Goal: Find specific page/section: Find specific page/section

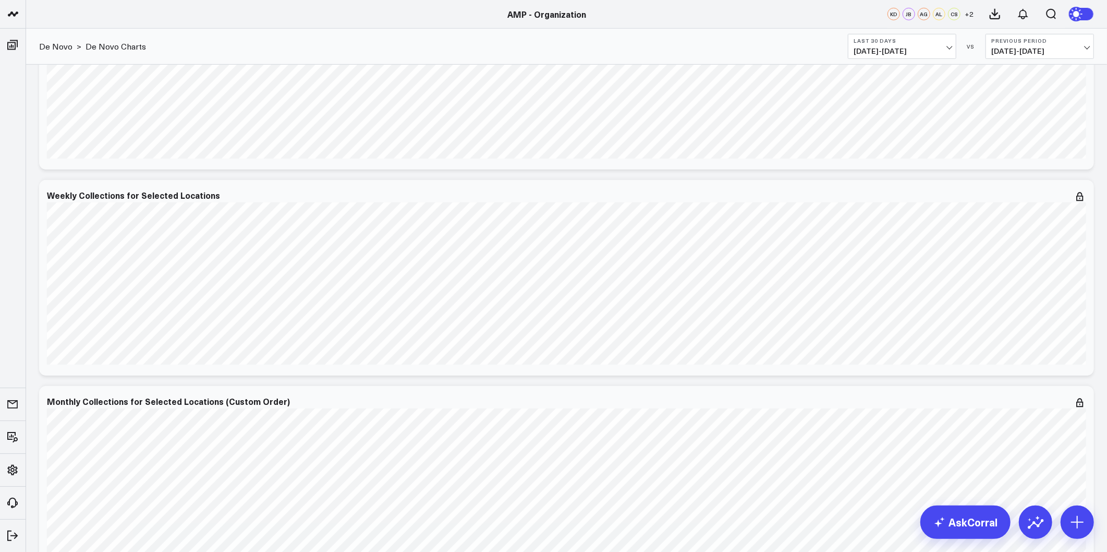
scroll to position [579, 0]
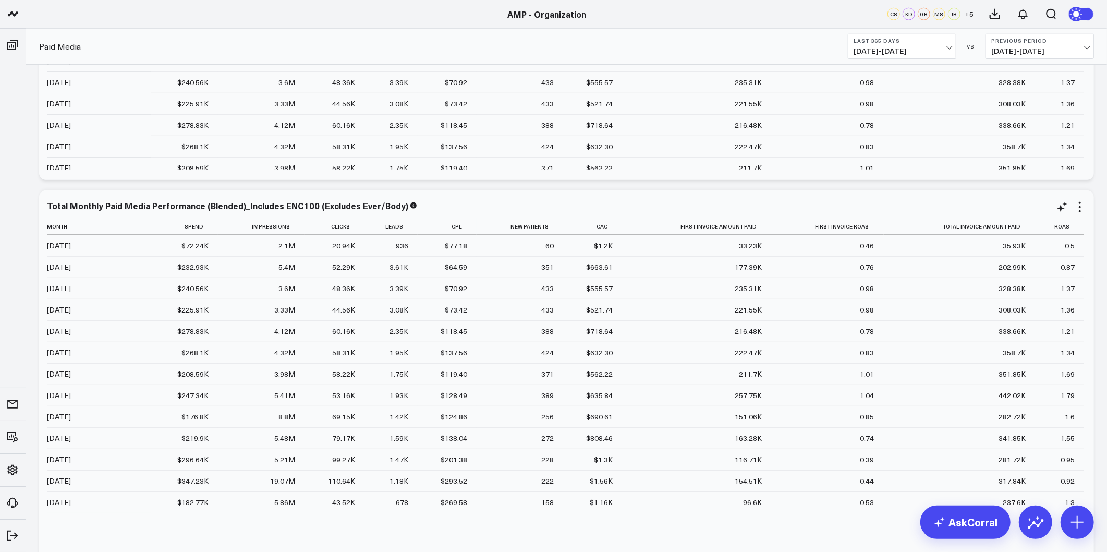
scroll to position [138, 0]
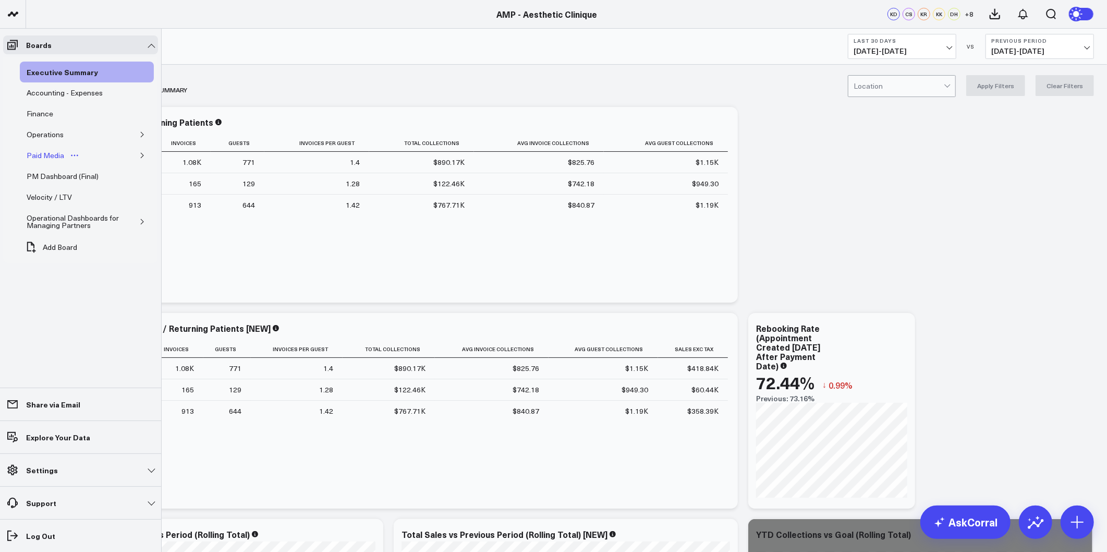
click at [46, 155] on div "Paid Media" at bounding box center [45, 155] width 43 height 13
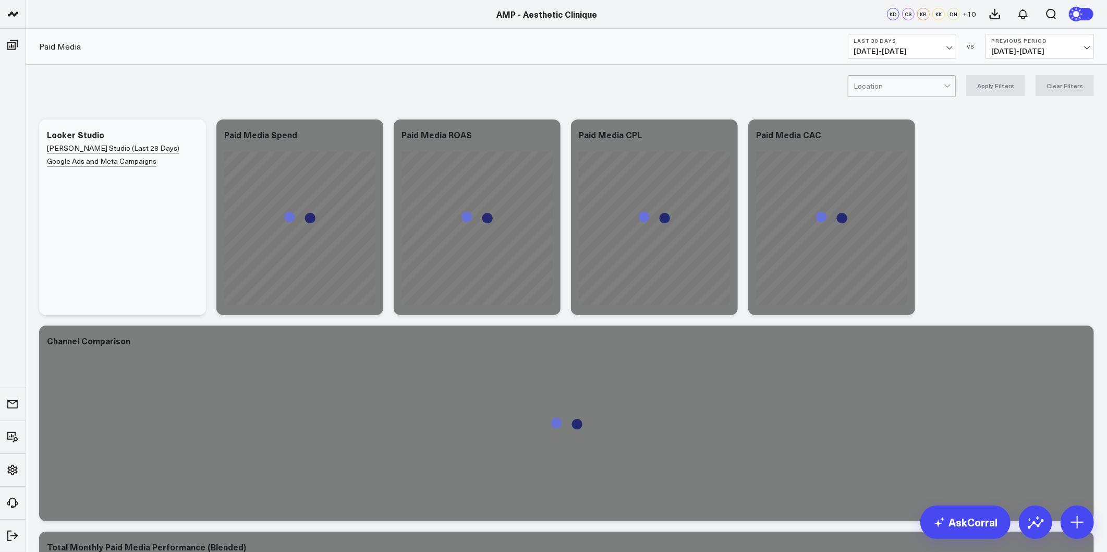
click at [951, 43] on button "Last 30 Days 09/10/25 - 10/09/25" at bounding box center [902, 46] width 108 height 25
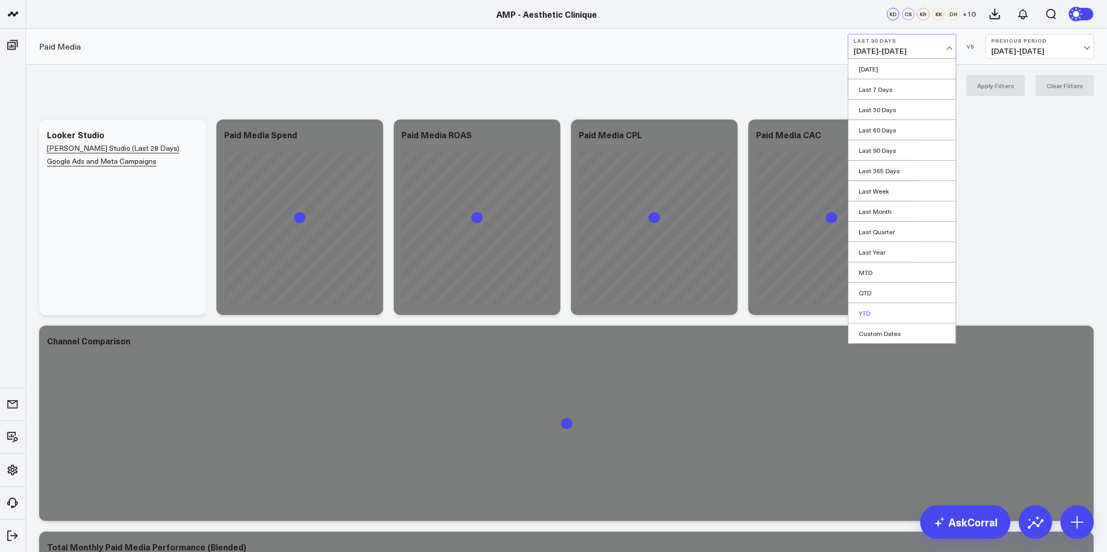
click at [870, 313] on link "YTD" at bounding box center [902, 313] width 107 height 20
